Goal: Task Accomplishment & Management: Manage account settings

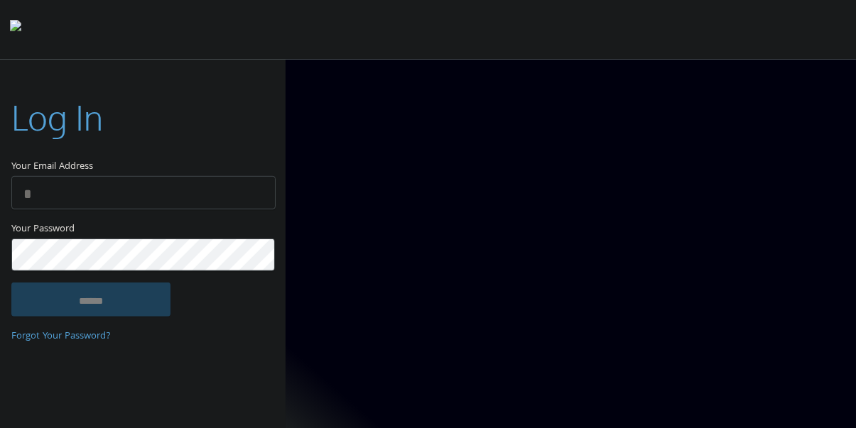
click at [87, 183] on input "Your Email Address" at bounding box center [143, 192] width 264 height 33
type input "**********"
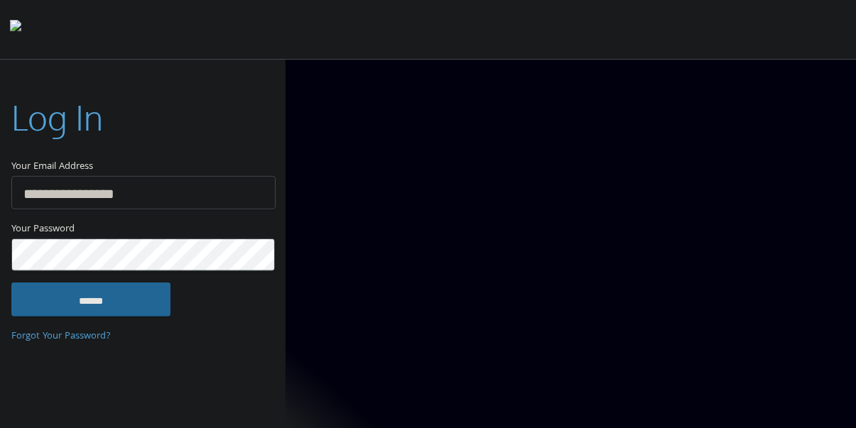
click at [11, 283] on input "******" at bounding box center [90, 300] width 159 height 34
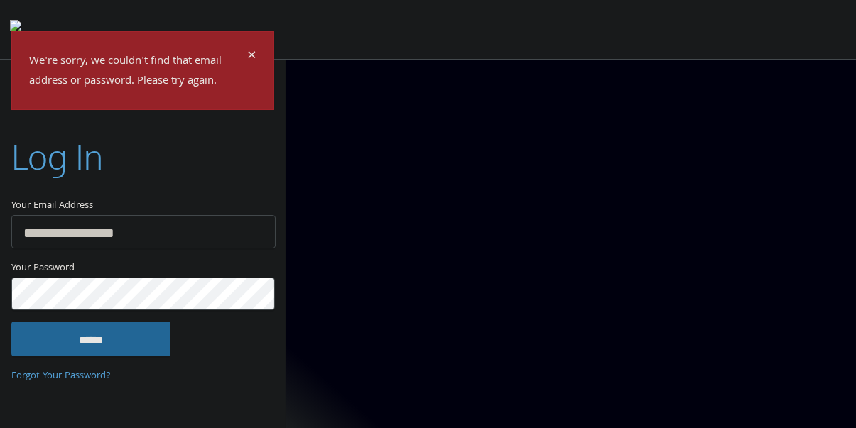
click at [11, 322] on input "******" at bounding box center [90, 339] width 159 height 34
